Goal: Find specific page/section: Find specific page/section

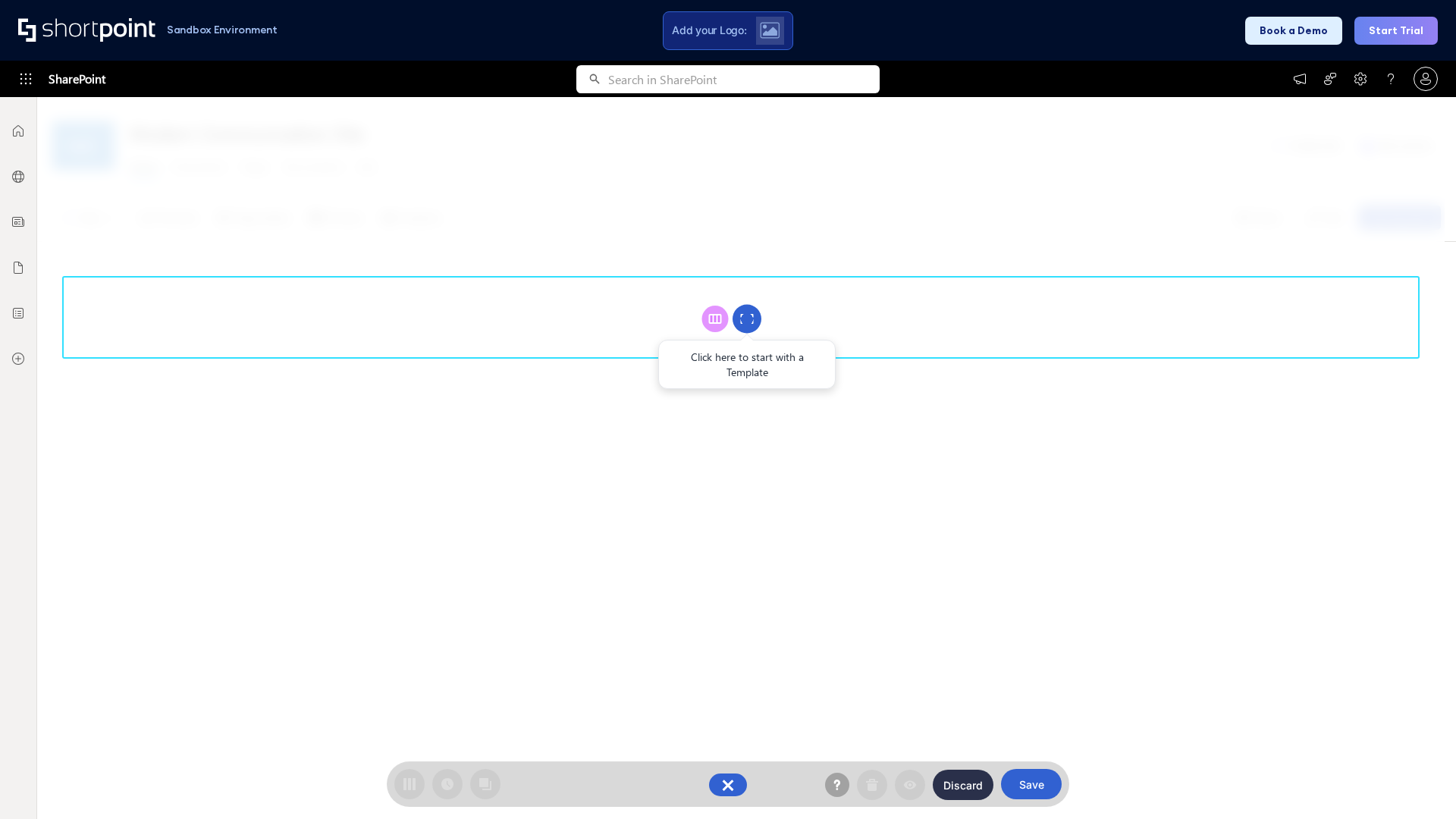
click at [747, 319] on circle at bounding box center [747, 319] width 28 height 28
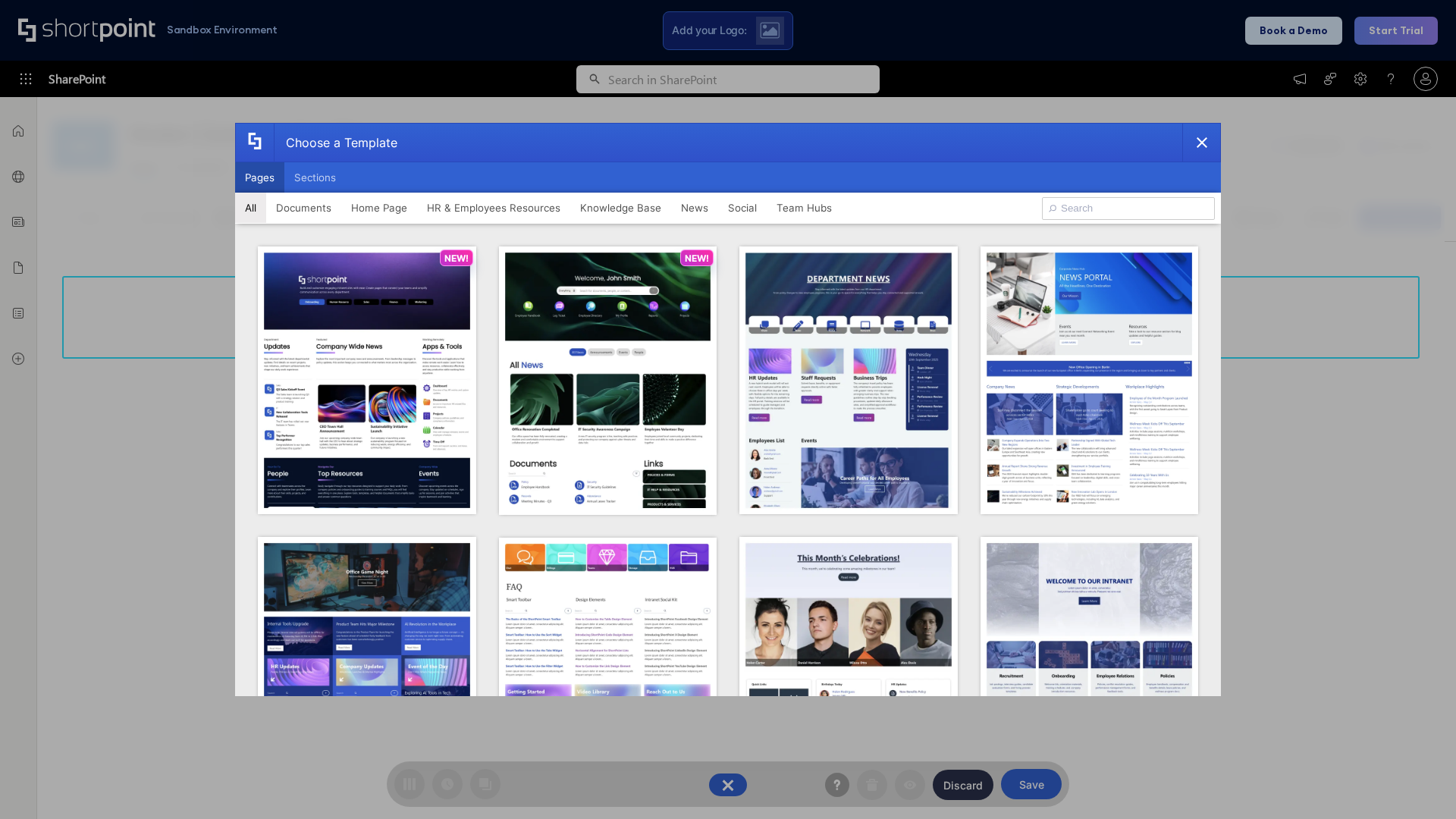
click at [259, 177] on button "Pages" at bounding box center [259, 177] width 49 height 30
type input "HR 3"
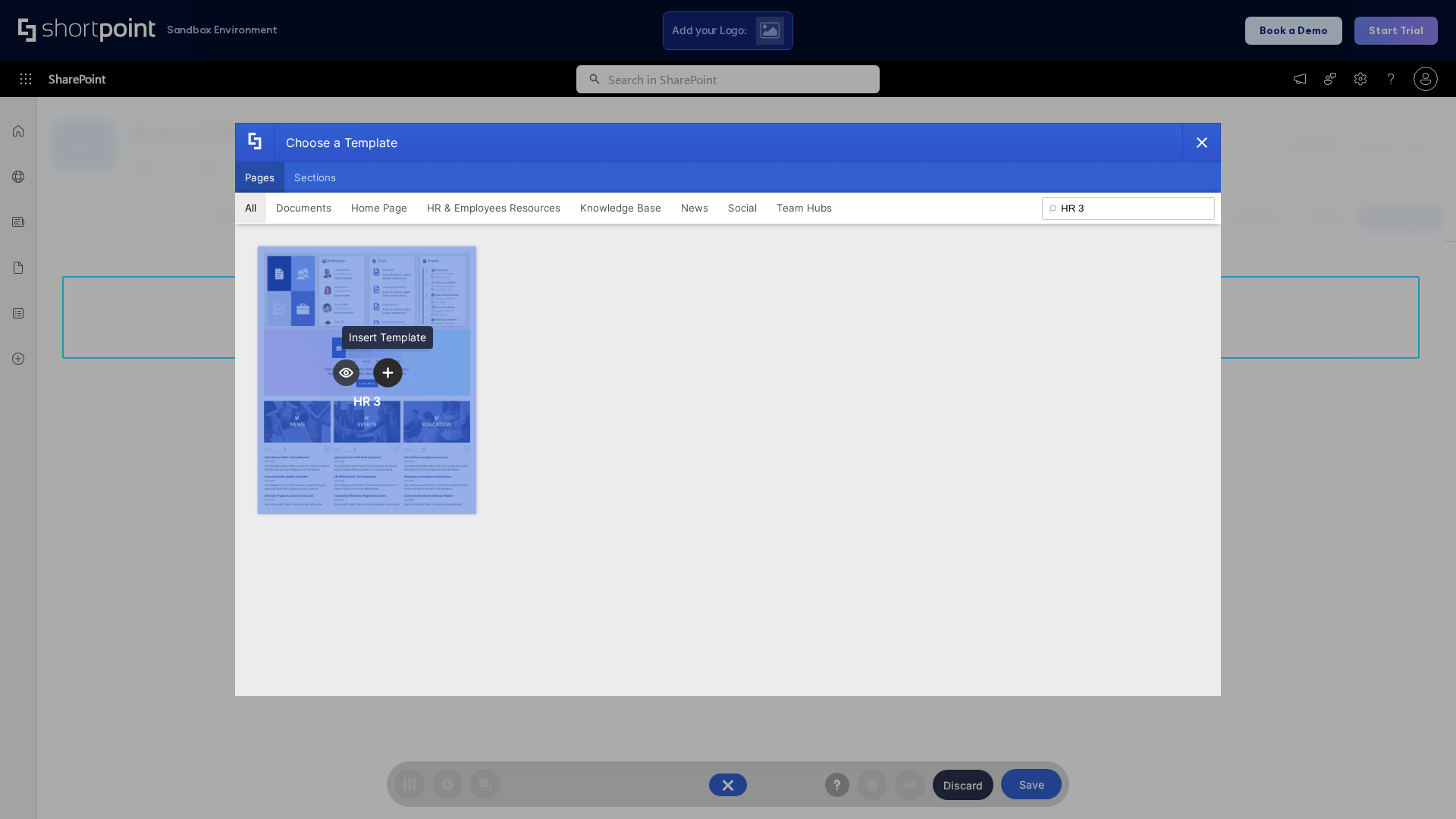
click at [387, 373] on icon "template selector" at bounding box center [387, 372] width 10 height 10
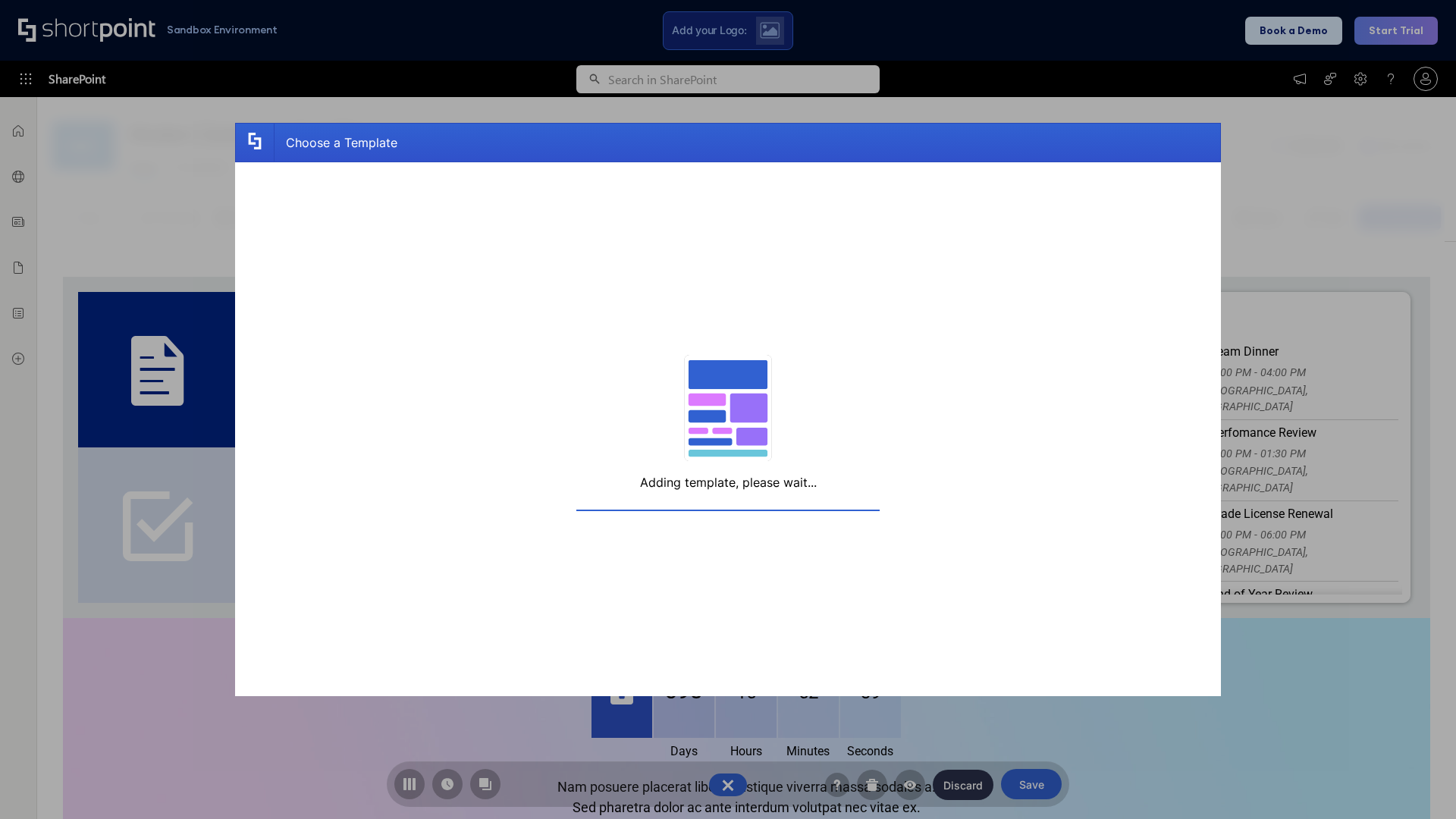
scroll to position [11, 11]
